Goal: Task Accomplishment & Management: Complete application form

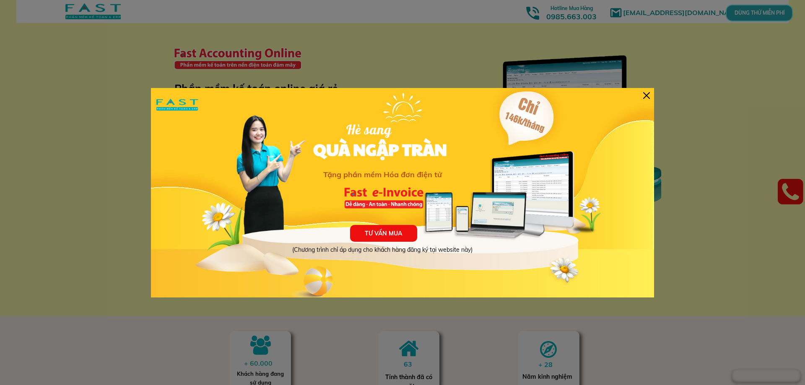
click at [646, 96] on div at bounding box center [646, 95] width 7 height 7
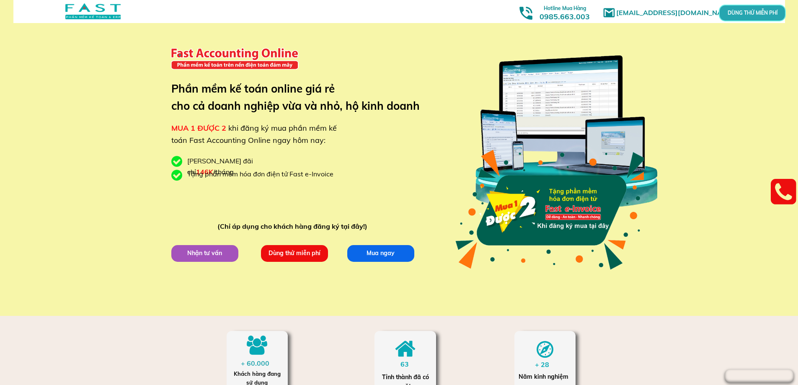
click at [312, 259] on p "Dùng thử miễn phí" at bounding box center [294, 253] width 67 height 17
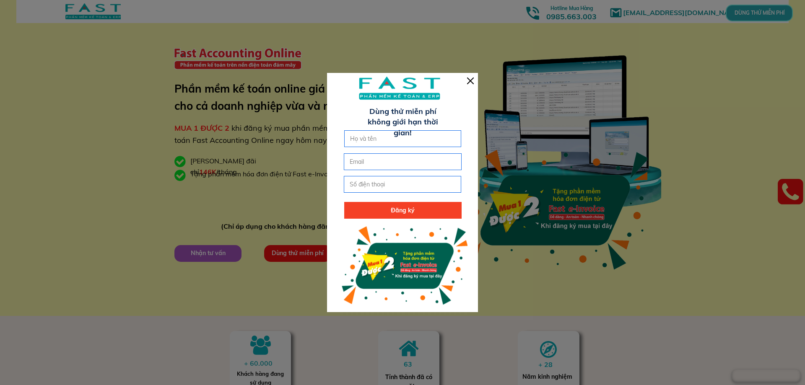
click at [369, 140] on input "text" at bounding box center [403, 139] width 110 height 16
type input "D"
paste input "Đ"
paste input "ào"
paste input "ị"
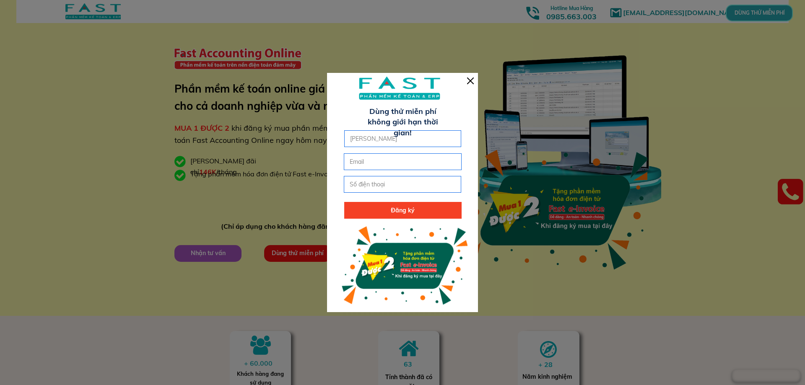
paste input "ình"
type input "[PERSON_NAME]"
click at [374, 160] on input "email" at bounding box center [402, 162] width 110 height 16
type input "[EMAIL_ADDRESS][DOMAIN_NAME]"
click at [387, 185] on input "tel" at bounding box center [402, 184] width 110 height 16
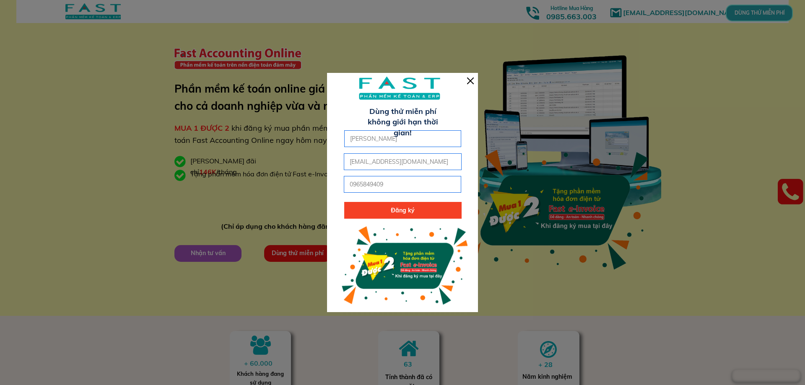
type input "0965849409"
click at [397, 210] on p "Đăng ký" at bounding box center [402, 210] width 117 height 17
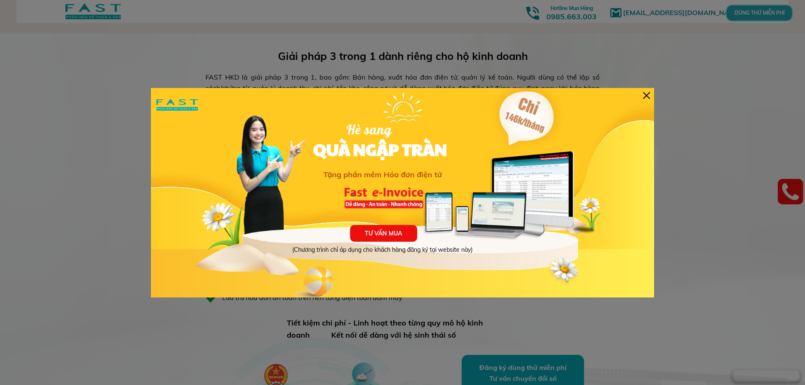
click at [645, 93] on div at bounding box center [646, 95] width 7 height 7
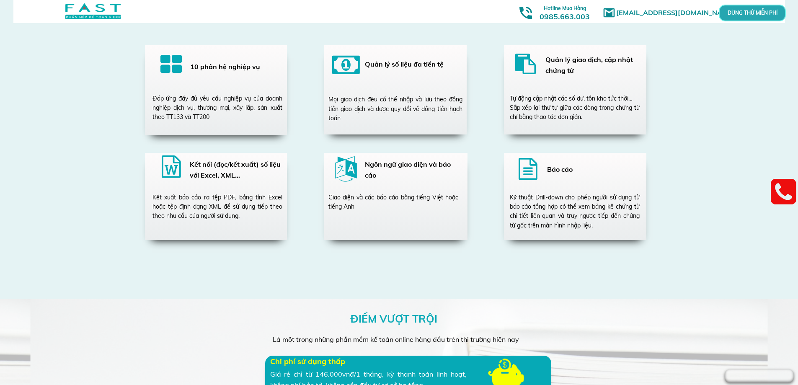
scroll to position [1718, 0]
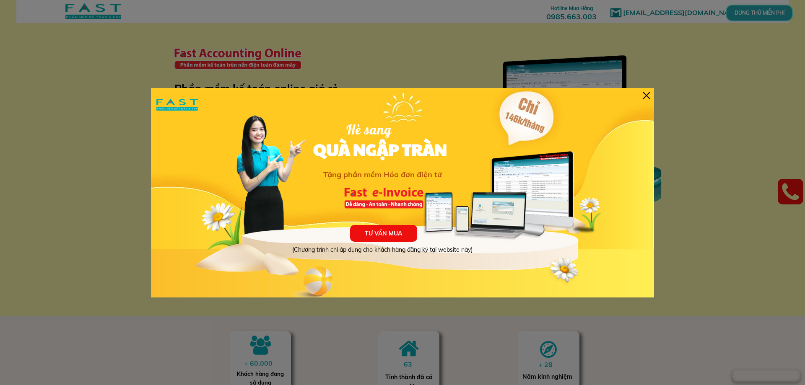
click at [648, 95] on div at bounding box center [646, 95] width 7 height 7
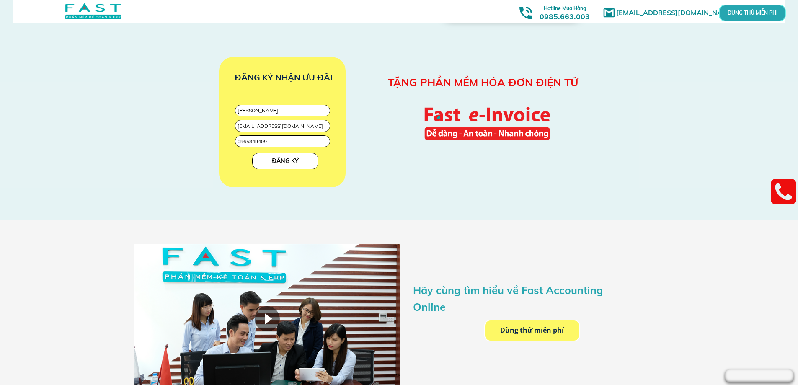
scroll to position [1257, 0]
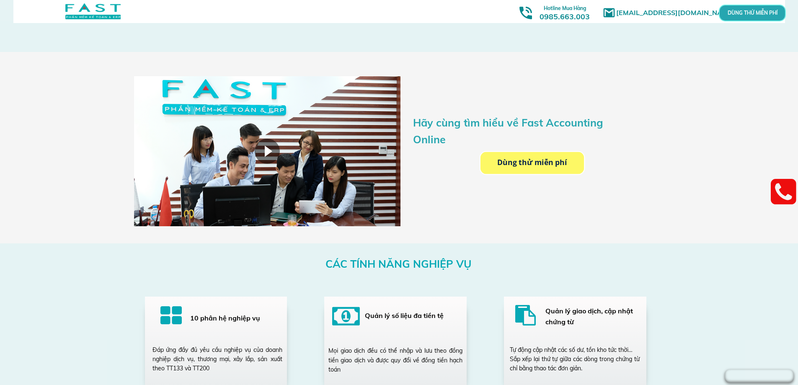
click at [540, 166] on p "Dùng thử miễn phí" at bounding box center [532, 163] width 98 height 21
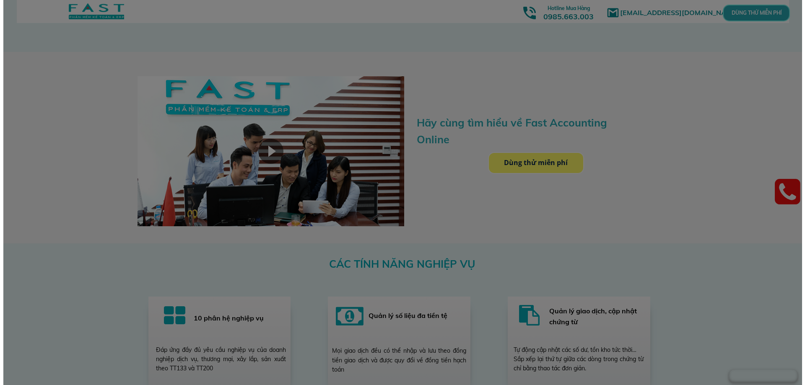
scroll to position [0, 0]
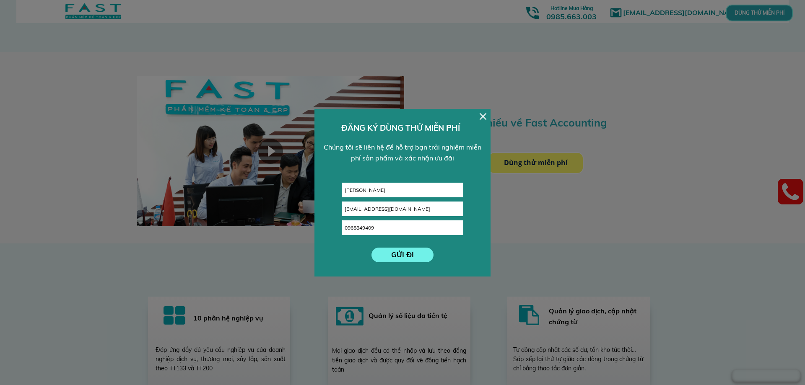
click at [405, 255] on p "GỬI ĐI" at bounding box center [402, 254] width 63 height 15
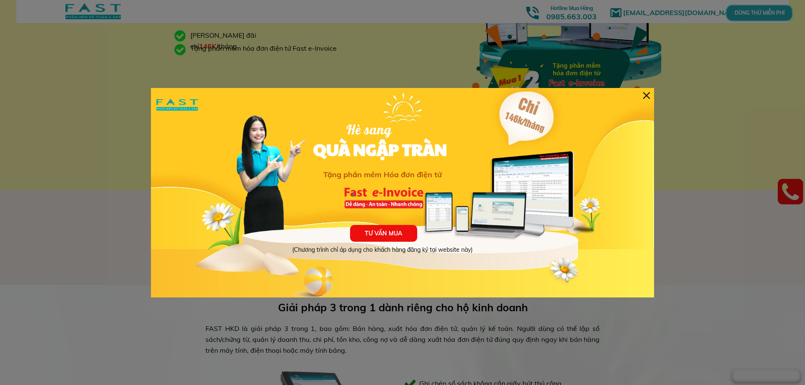
click at [648, 92] on div at bounding box center [646, 95] width 7 height 7
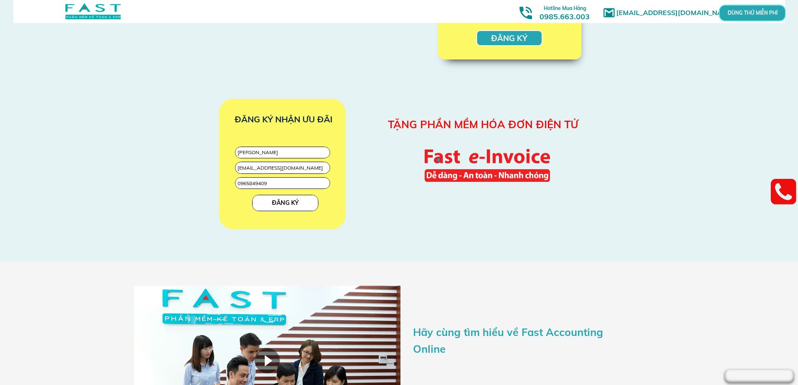
scroll to position [1174, 0]
